Goal: Find specific page/section: Find specific page/section

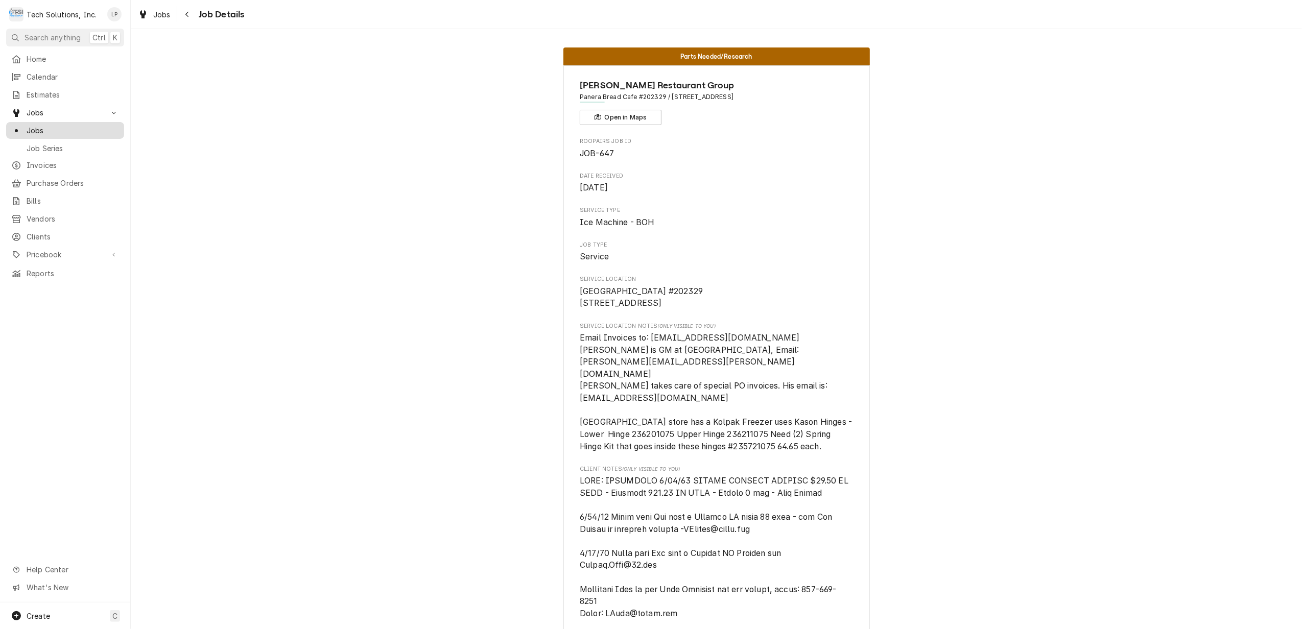
click at [34, 131] on span "Jobs" at bounding box center [73, 130] width 92 height 11
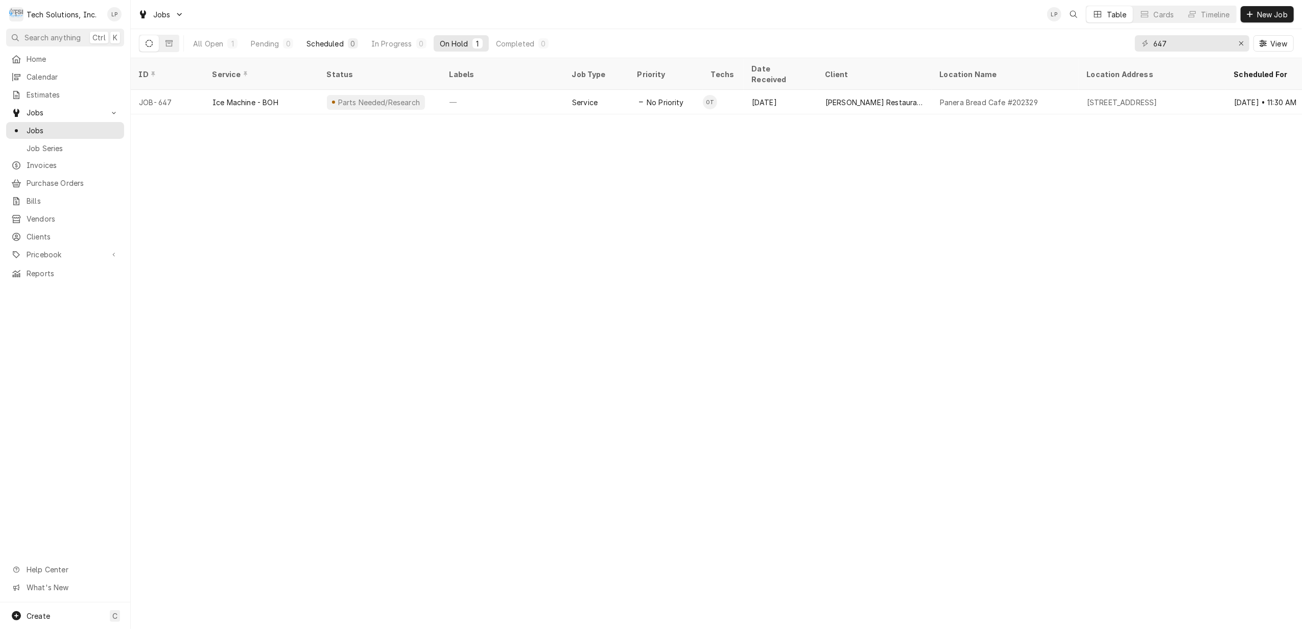
click at [317, 43] on div "Scheduled" at bounding box center [324, 43] width 37 height 11
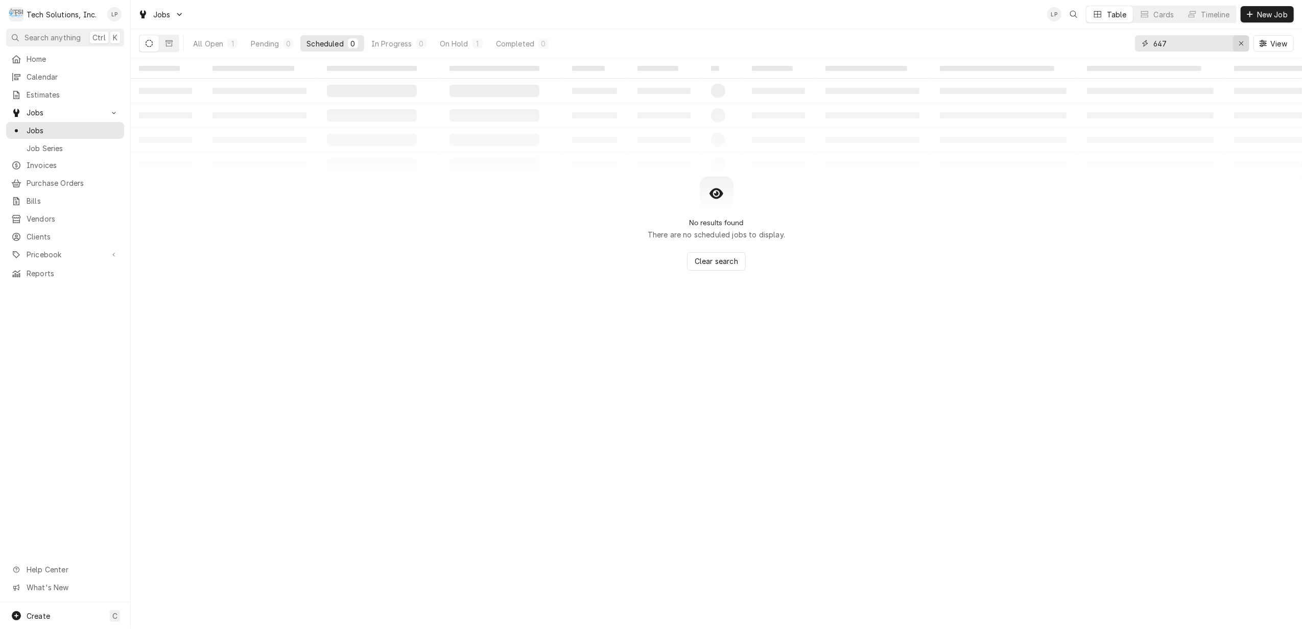
click at [1236, 39] on div "Erase input" at bounding box center [1241, 43] width 10 height 10
